Goal: Navigation & Orientation: Find specific page/section

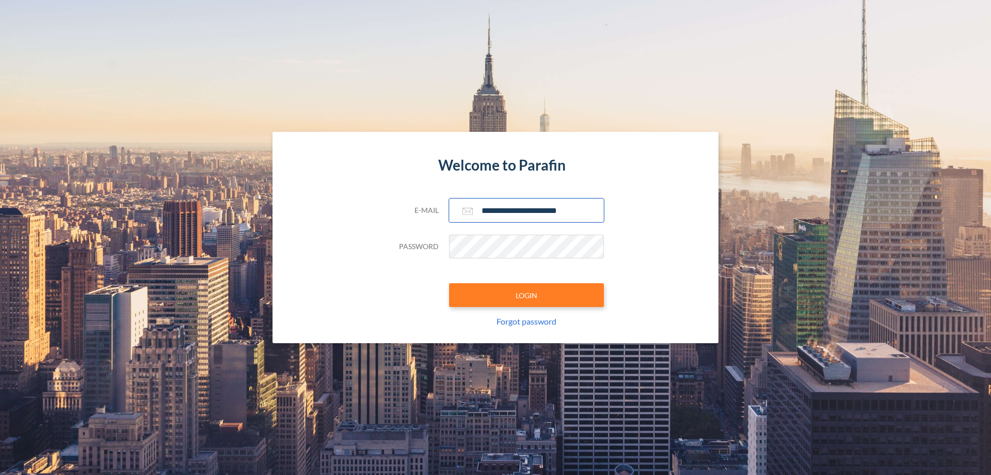
type input "**********"
click at [527, 295] on button "LOGIN" at bounding box center [526, 295] width 155 height 24
